Goal: Navigation & Orientation: Find specific page/section

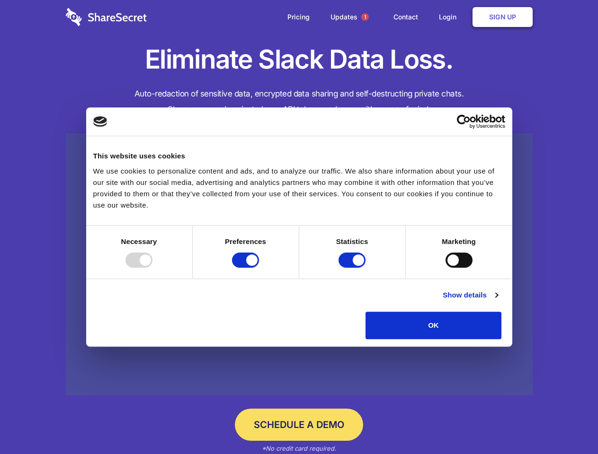
click at [152, 268] on div at bounding box center [138, 260] width 27 height 15
click at [259, 268] on input "Preferences" at bounding box center [245, 260] width 27 height 15
checkbox input "false"
click at [353, 268] on input "Statistics" at bounding box center [351, 260] width 27 height 15
checkbox input "false"
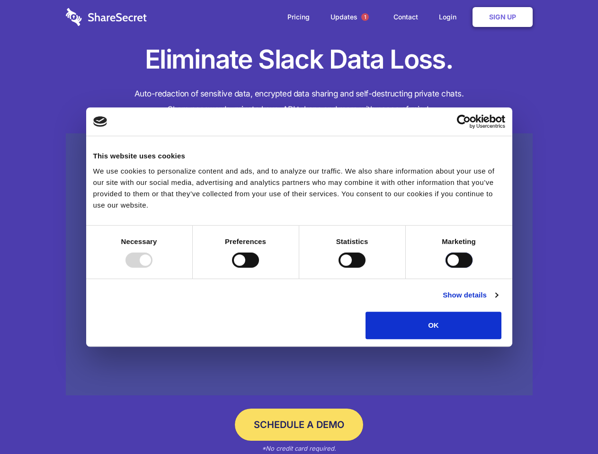
click at [445, 268] on input "Marketing" at bounding box center [458, 260] width 27 height 15
checkbox input "true"
click at [497, 301] on link "Show details" at bounding box center [469, 295] width 55 height 11
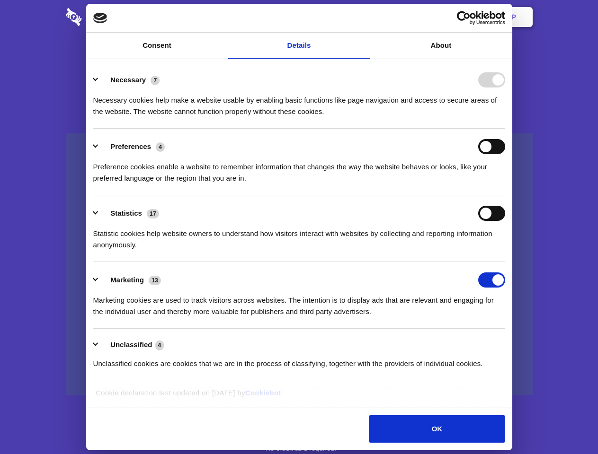
click at [505, 129] on li "Necessary 7 Necessary cookies help make a website usable by enabling basic func…" at bounding box center [299, 95] width 412 height 67
click at [364, 17] on span "1" at bounding box center [365, 17] width 8 height 8
